Goal: Information Seeking & Learning: Learn about a topic

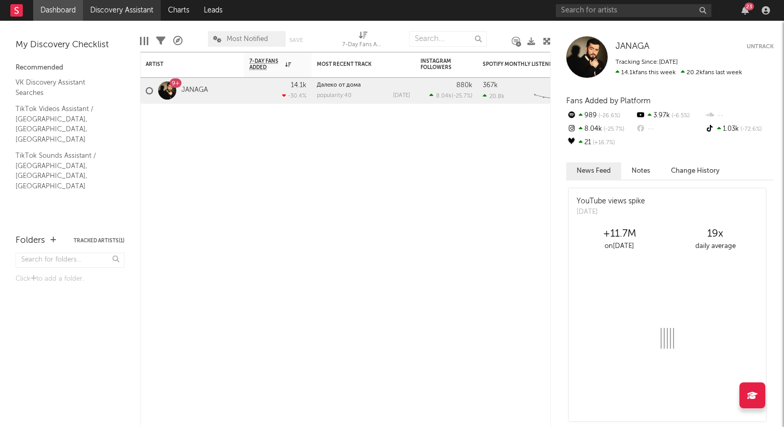
click at [129, 12] on link "Discovery Assistant" at bounding box center [122, 10] width 78 height 21
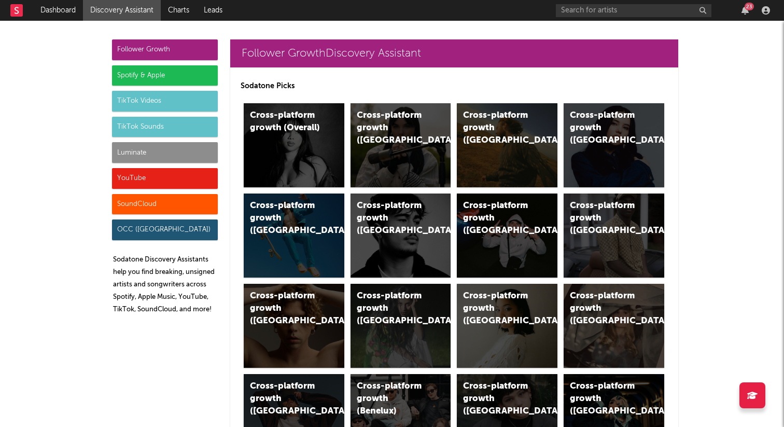
click at [158, 125] on div "TikTok Sounds" at bounding box center [165, 127] width 106 height 21
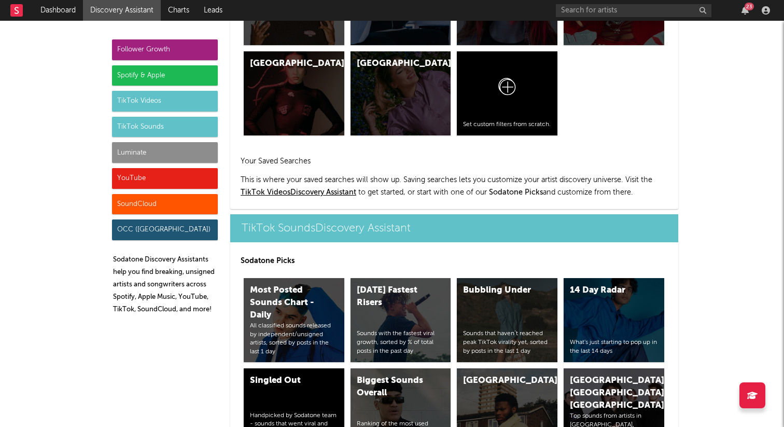
scroll to position [3463, 0]
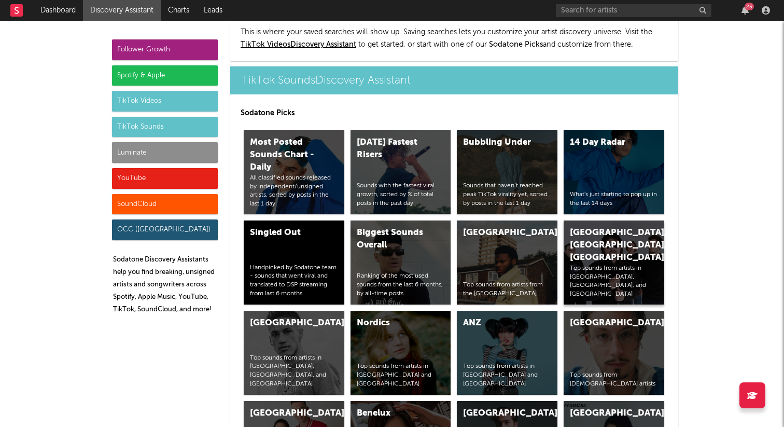
click at [600, 226] on div "Russia, Ukraine, Belarus" at bounding box center [605, 244] width 70 height 37
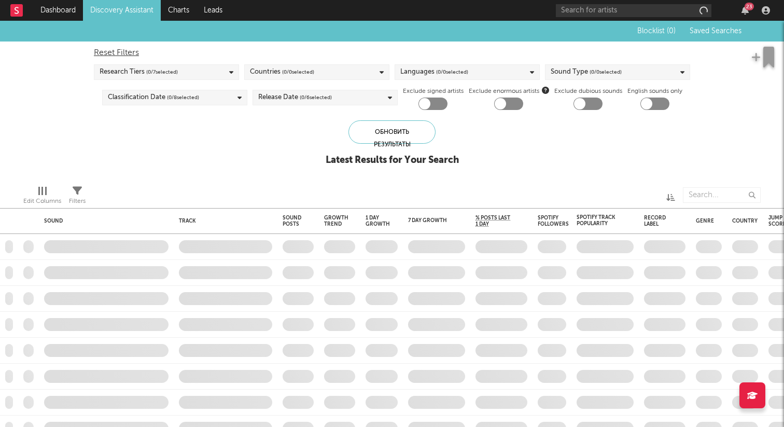
checkbox input "true"
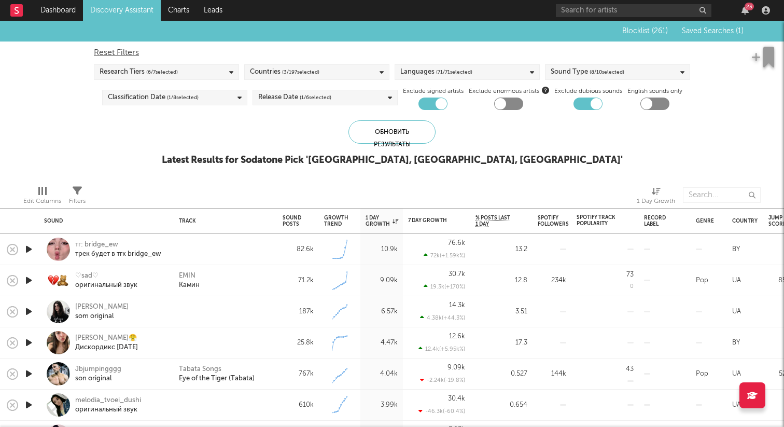
click at [715, 32] on span "Saved Searches ( 1 )" at bounding box center [713, 30] width 62 height 7
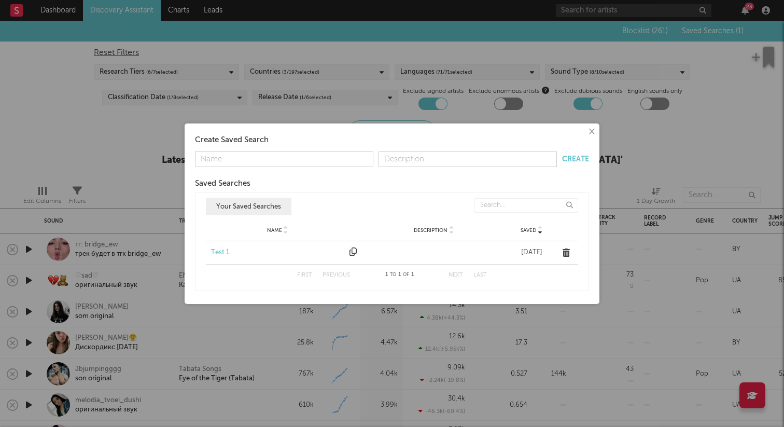
click at [223, 252] on div "Test 1" at bounding box center [277, 252] width 133 height 10
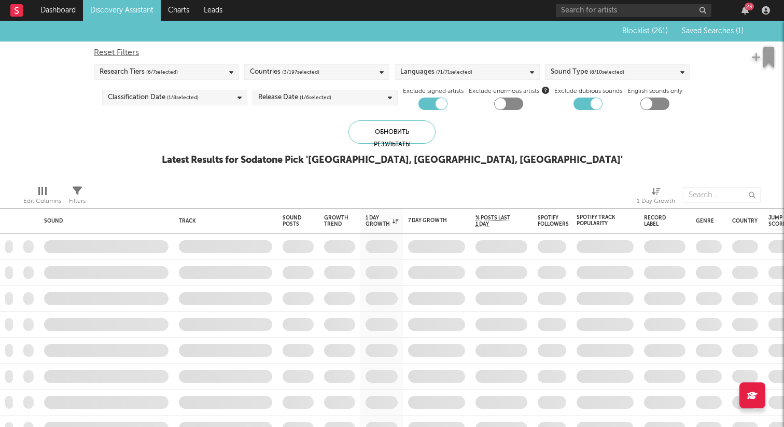
checkbox input "false"
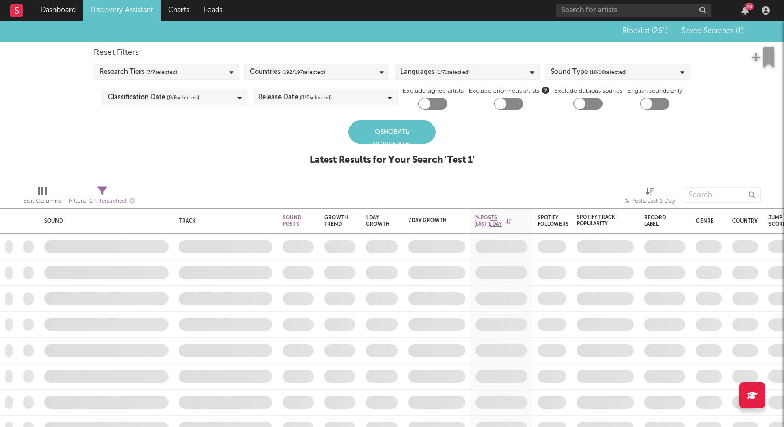
click at [380, 128] on div "Обновить результаты" at bounding box center [391, 131] width 87 height 23
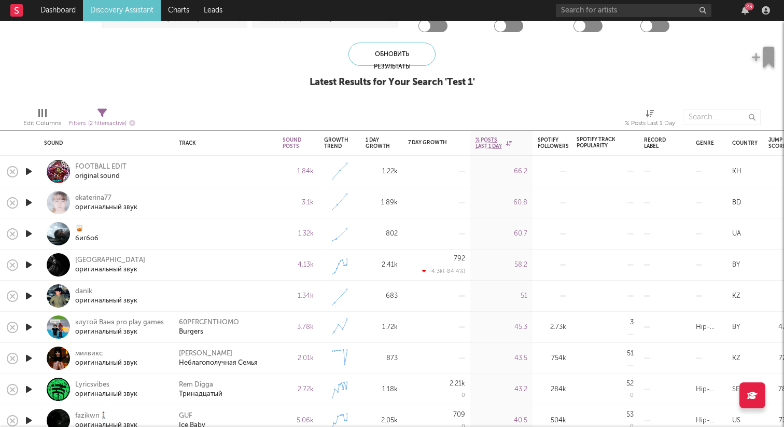
click at [28, 173] on icon "button" at bounding box center [28, 171] width 11 height 13
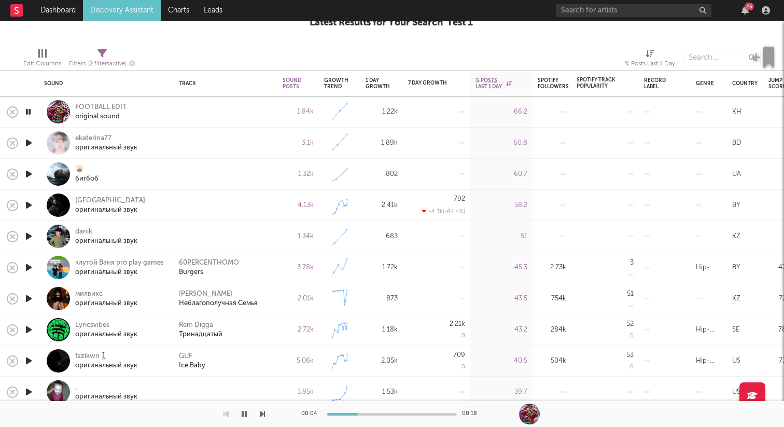
click at [32, 142] on icon "button" at bounding box center [28, 142] width 11 height 13
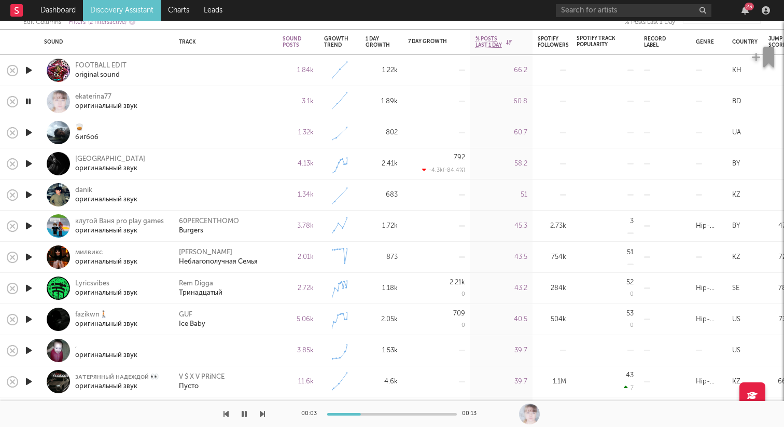
click at [23, 127] on icon "button" at bounding box center [28, 132] width 11 height 13
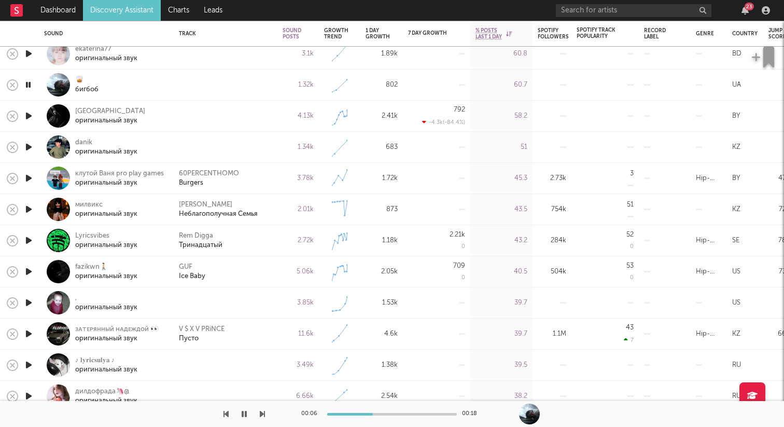
click at [27, 118] on icon "button" at bounding box center [28, 115] width 11 height 13
click at [30, 146] on icon "button" at bounding box center [28, 146] width 11 height 13
click at [29, 174] on icon "button" at bounding box center [28, 178] width 11 height 13
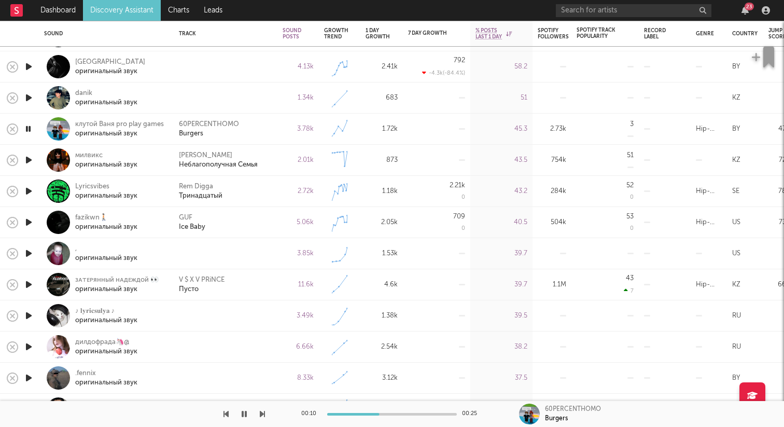
click at [27, 163] on icon "button" at bounding box center [28, 159] width 11 height 13
click at [27, 252] on icon "button" at bounding box center [28, 253] width 11 height 13
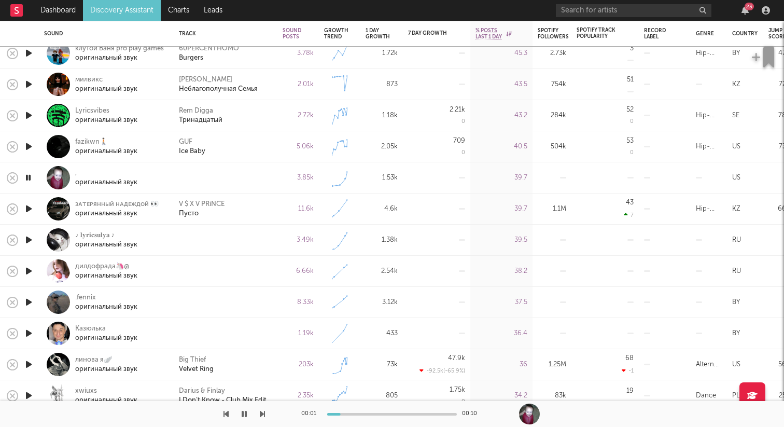
click at [27, 241] on icon "button" at bounding box center [28, 239] width 11 height 13
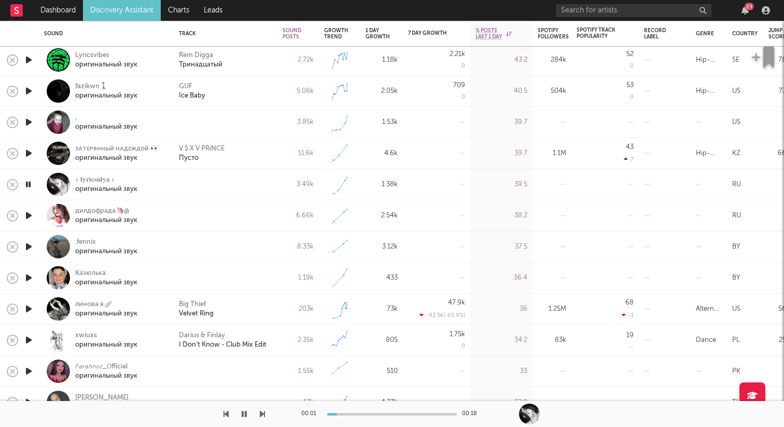
click at [28, 215] on icon "button" at bounding box center [28, 215] width 11 height 13
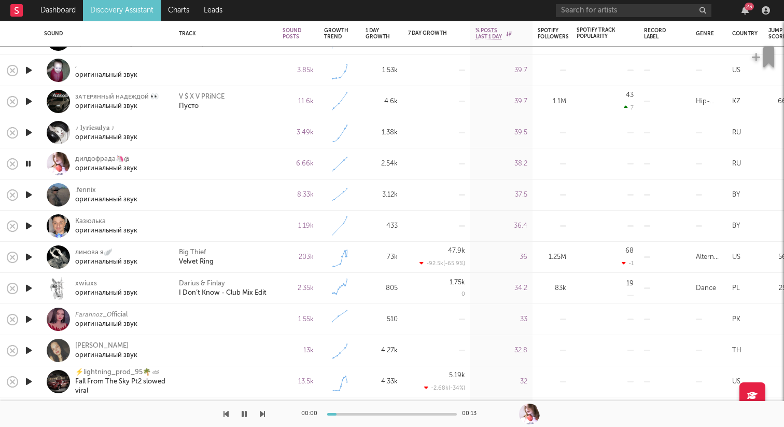
click at [27, 190] on icon "button" at bounding box center [28, 194] width 11 height 13
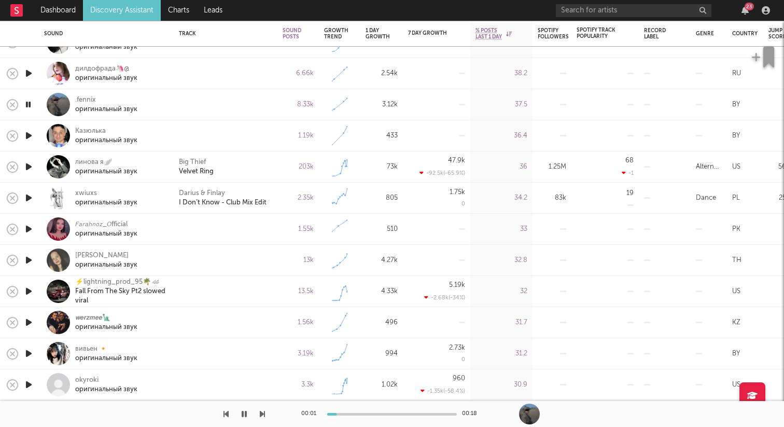
click at [31, 135] on icon "button" at bounding box center [28, 135] width 11 height 13
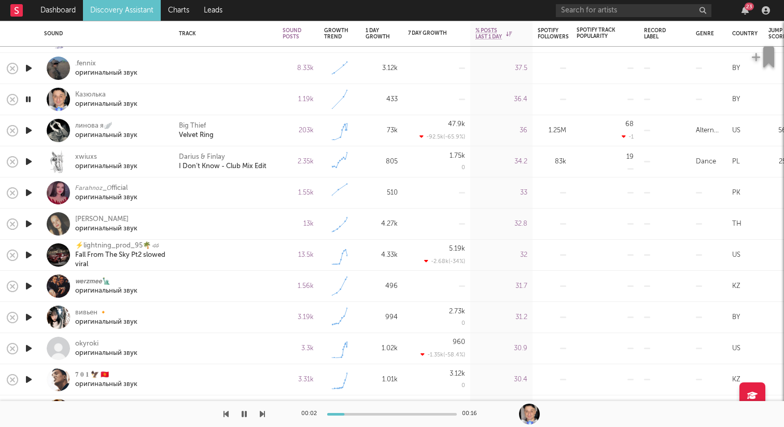
click at [33, 191] on icon "button" at bounding box center [28, 192] width 11 height 13
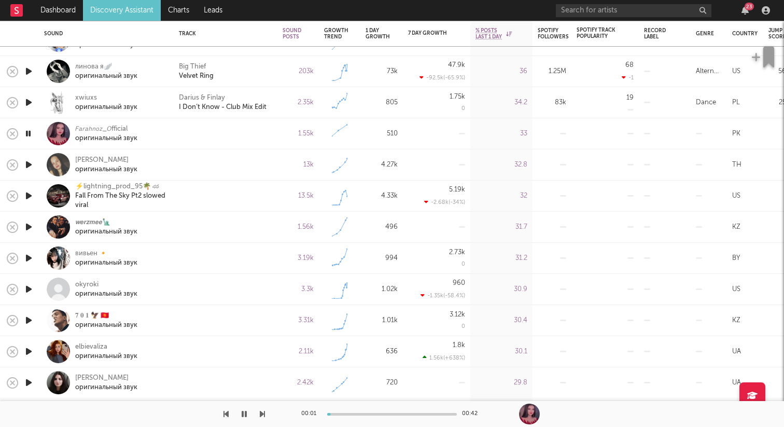
click at [28, 163] on icon "button" at bounding box center [28, 164] width 11 height 13
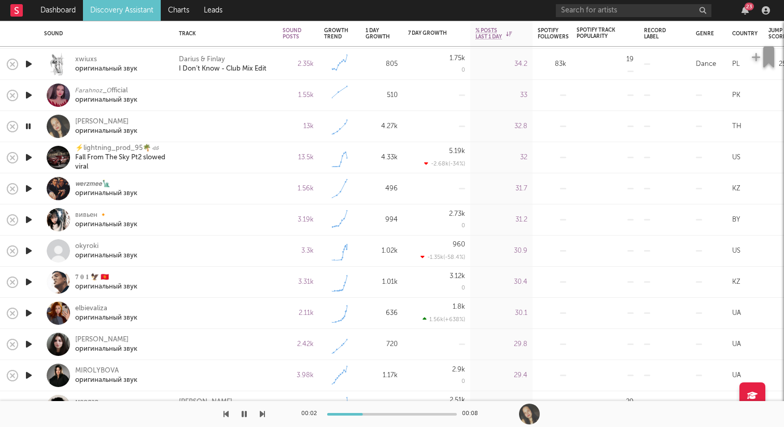
click at [26, 191] on icon "button" at bounding box center [28, 188] width 11 height 13
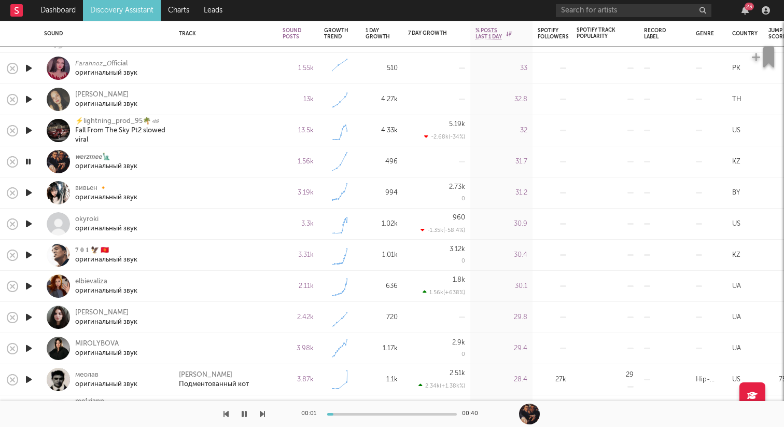
click at [32, 193] on icon "button" at bounding box center [28, 192] width 11 height 13
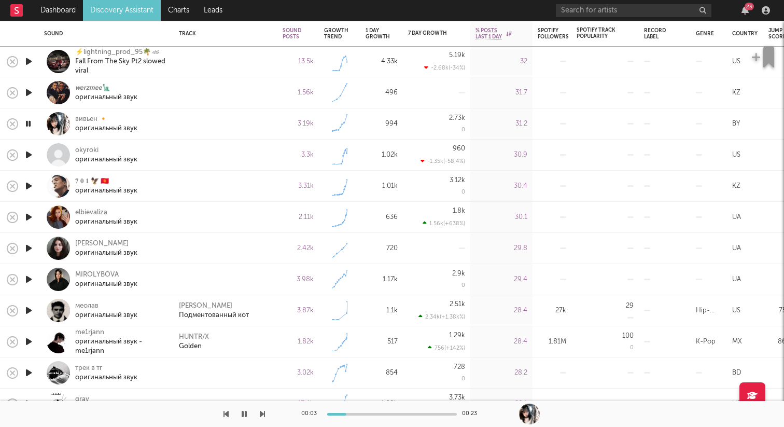
click at [23, 153] on icon "button" at bounding box center [28, 154] width 11 height 13
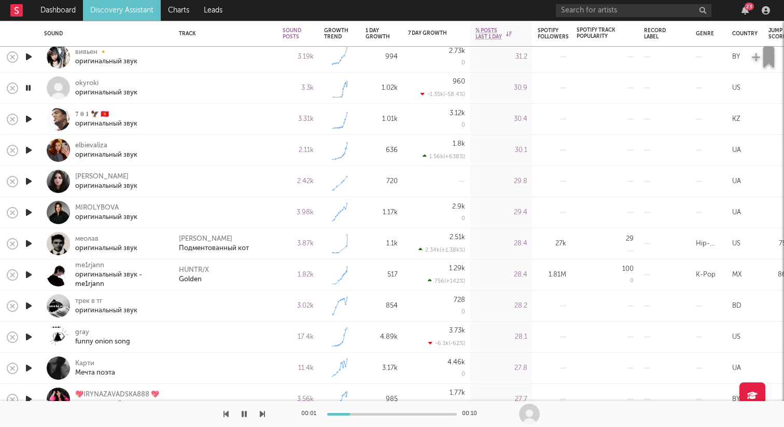
click at [33, 119] on icon "button" at bounding box center [28, 118] width 11 height 13
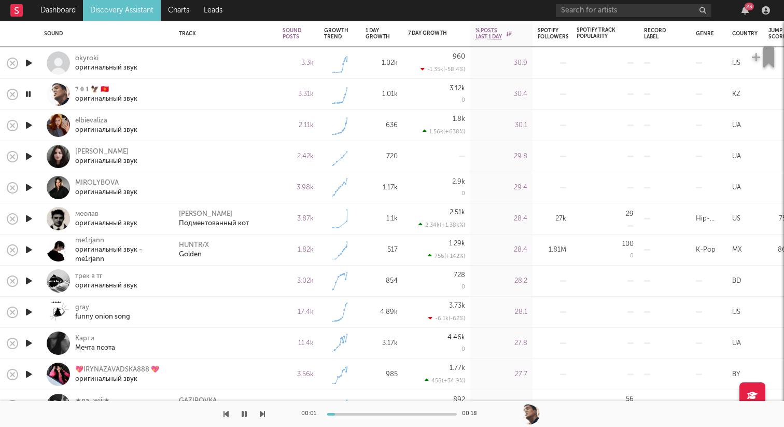
click at [29, 126] on icon "button" at bounding box center [28, 125] width 11 height 13
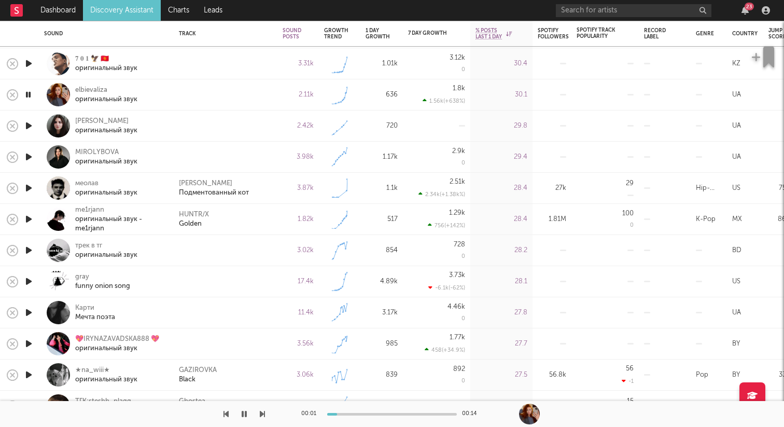
click at [28, 125] on icon "button" at bounding box center [28, 125] width 11 height 13
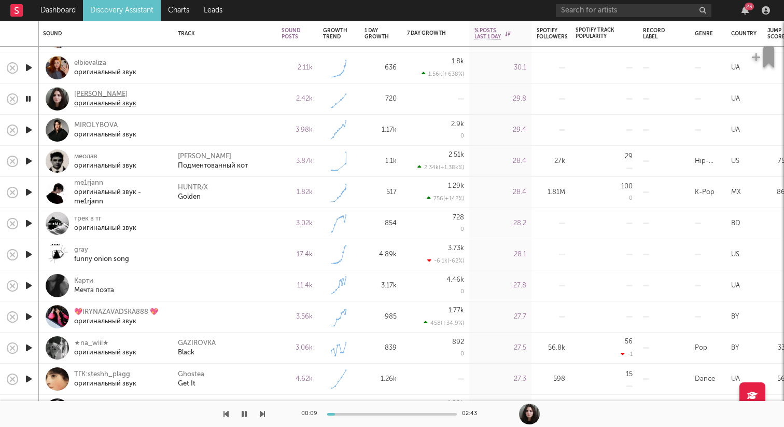
click at [100, 99] on div "оригинальный звук" at bounding box center [105, 103] width 62 height 9
click at [98, 95] on div "Tanella Dee" at bounding box center [105, 94] width 62 height 9
click at [30, 97] on icon "button" at bounding box center [28, 98] width 10 height 13
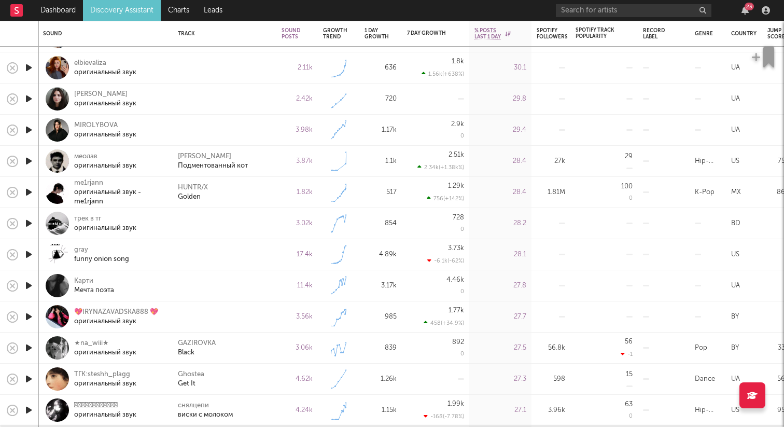
click at [30, 132] on icon "button" at bounding box center [28, 129] width 11 height 13
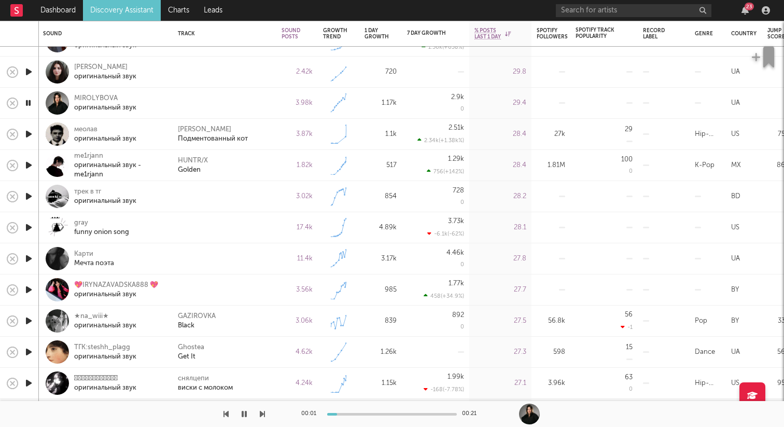
click at [33, 134] on icon "button" at bounding box center [28, 133] width 11 height 13
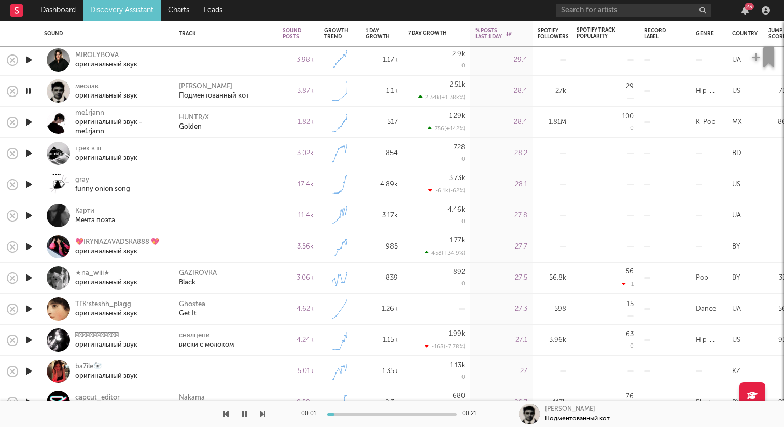
click at [31, 150] on icon "button" at bounding box center [28, 153] width 11 height 13
click at [26, 180] on icon "button" at bounding box center [28, 184] width 11 height 13
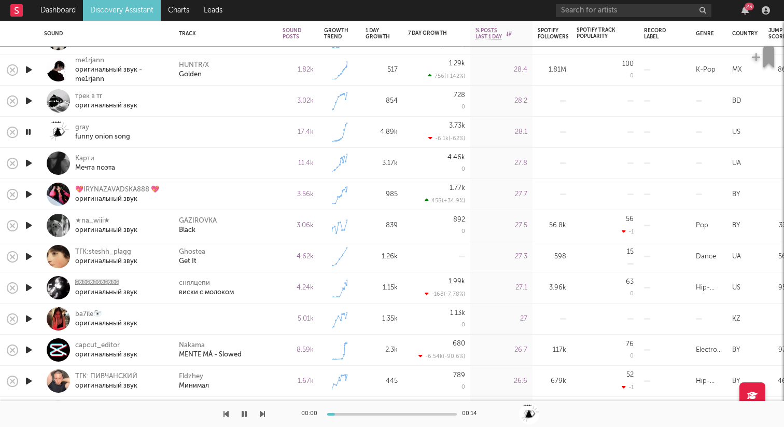
click at [27, 161] on icon "button" at bounding box center [28, 163] width 11 height 13
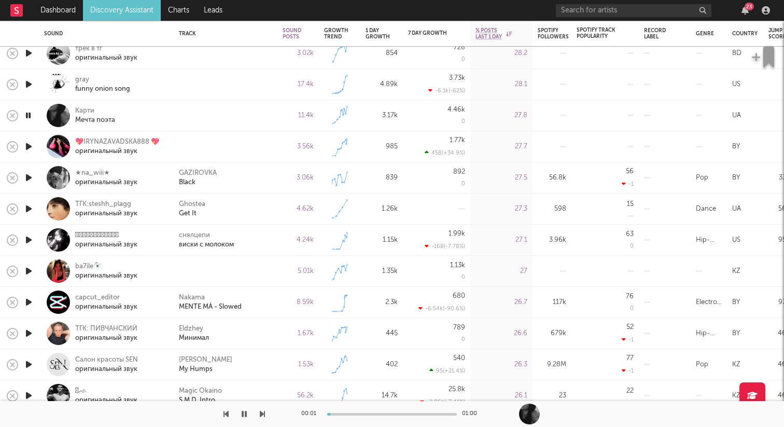
click at [32, 147] on icon "button" at bounding box center [28, 146] width 11 height 13
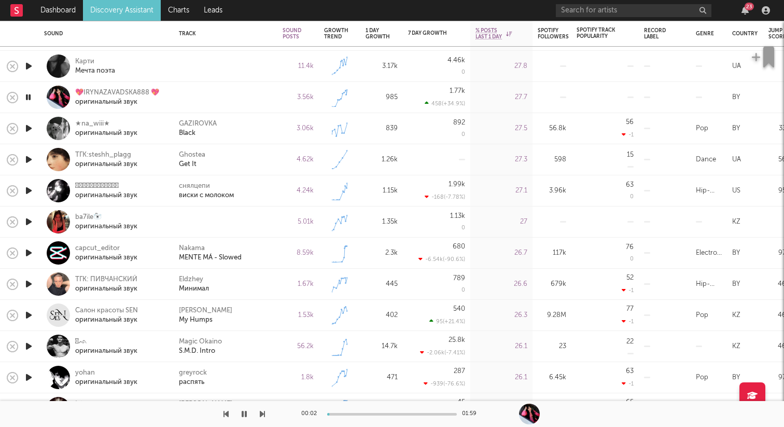
click at [28, 222] on icon "button" at bounding box center [28, 221] width 11 height 13
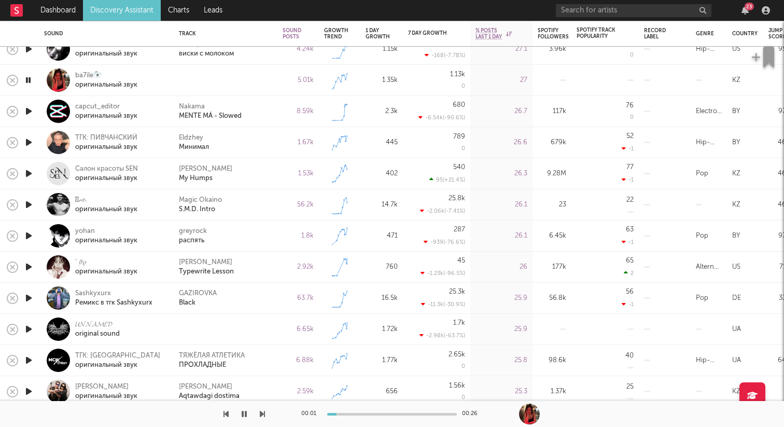
click at [31, 110] on icon "button" at bounding box center [28, 111] width 11 height 13
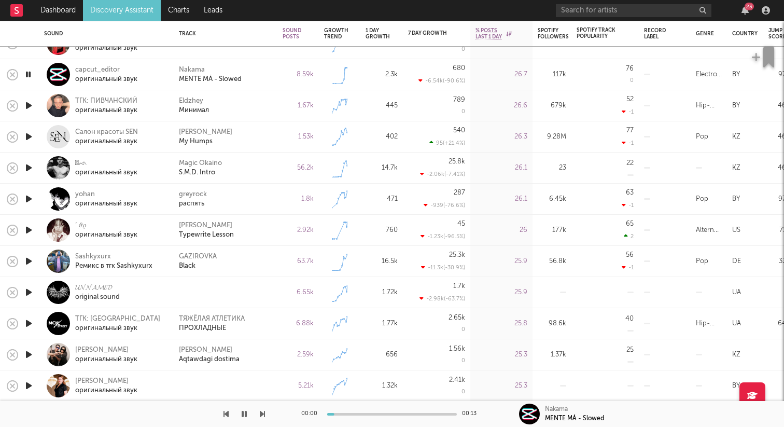
click at [26, 106] on icon "button" at bounding box center [28, 105] width 11 height 13
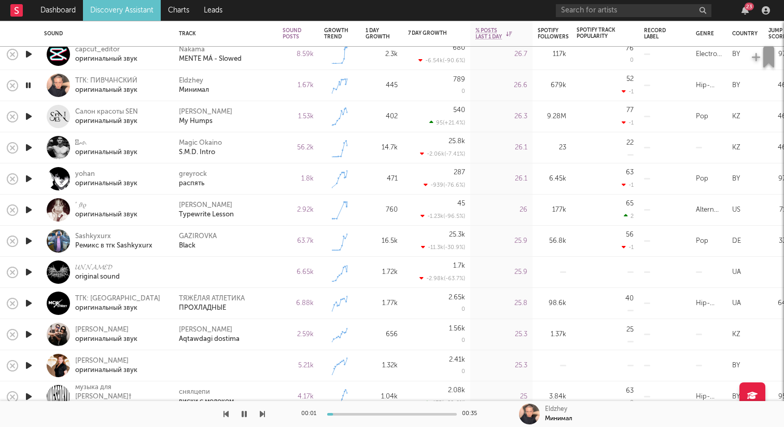
click at [30, 267] on icon "button" at bounding box center [28, 271] width 11 height 13
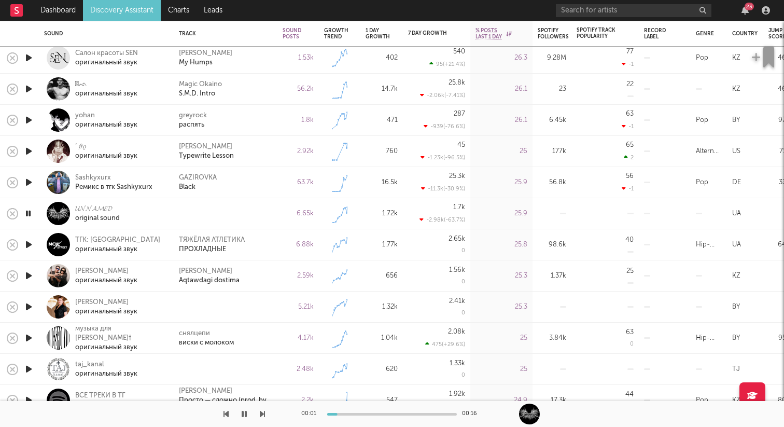
click at [33, 179] on icon "button" at bounding box center [28, 182] width 11 height 13
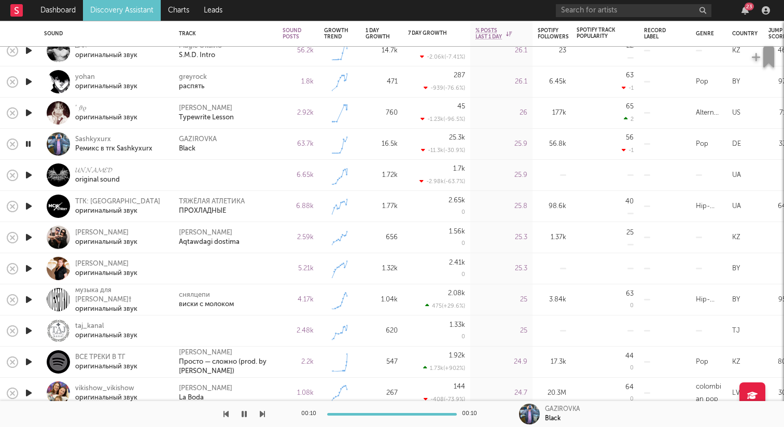
click at [32, 171] on icon "button" at bounding box center [28, 174] width 11 height 13
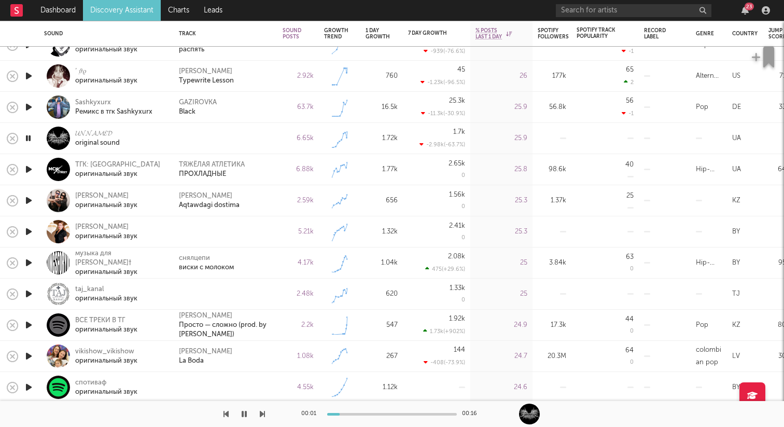
click at [27, 166] on icon "button" at bounding box center [28, 169] width 11 height 13
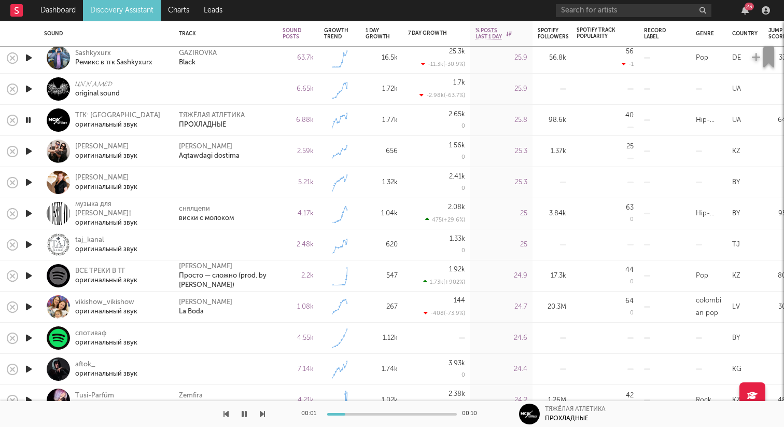
click at [27, 182] on icon "button" at bounding box center [28, 182] width 11 height 13
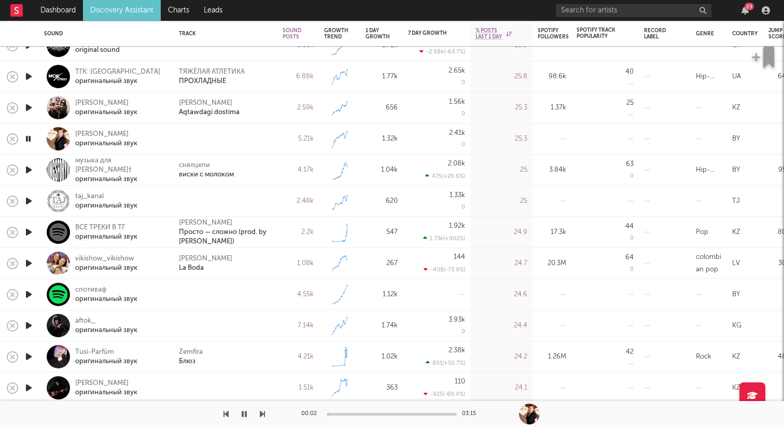
click at [33, 200] on icon "button" at bounding box center [28, 200] width 11 height 13
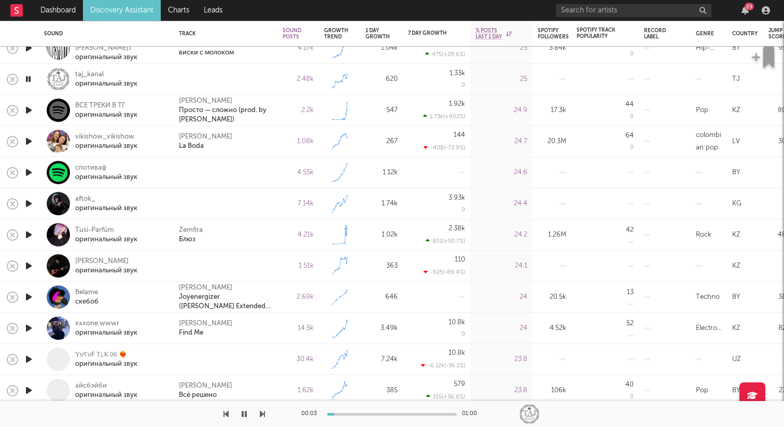
click at [31, 143] on icon "button" at bounding box center [28, 141] width 11 height 13
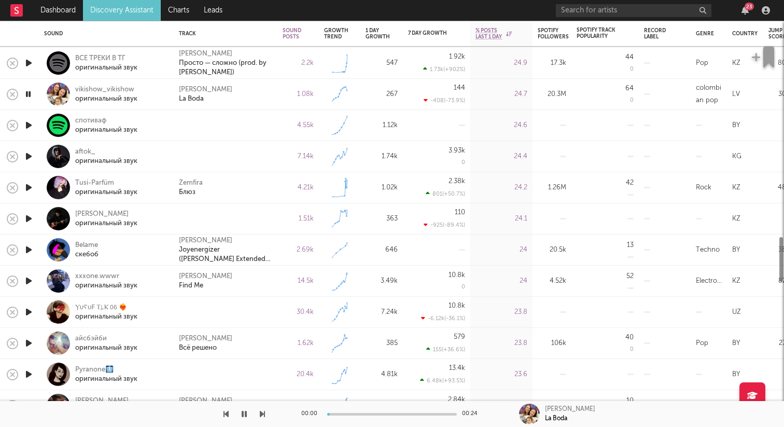
click at [30, 124] on icon "button" at bounding box center [28, 125] width 11 height 13
click at [29, 149] on div at bounding box center [28, 156] width 21 height 31
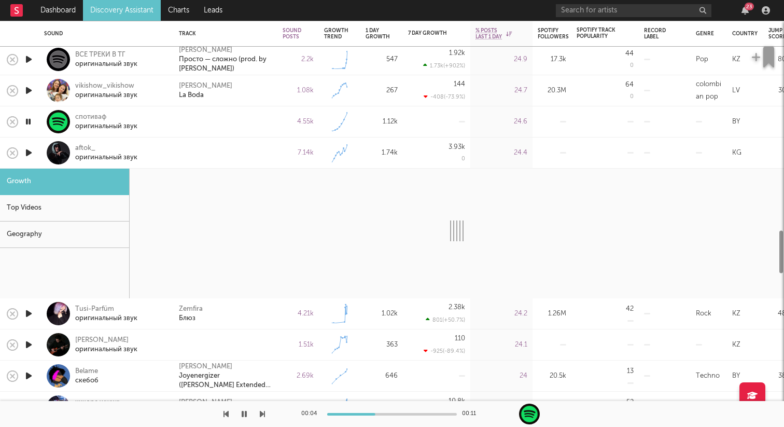
click at [51, 155] on div at bounding box center [58, 152] width 23 height 23
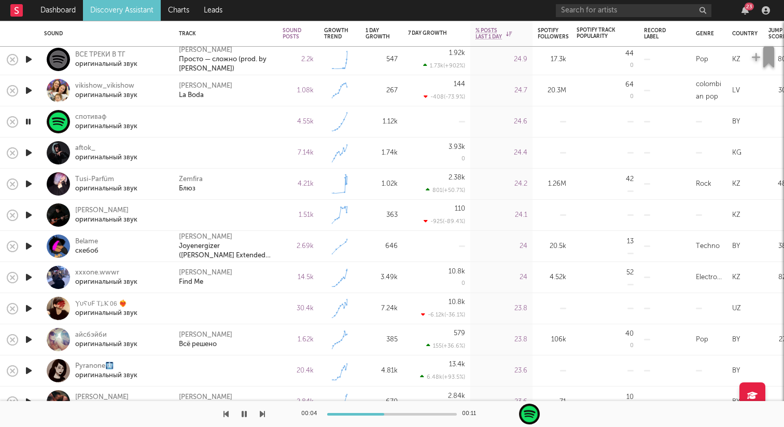
click at [30, 153] on icon "button" at bounding box center [28, 152] width 11 height 13
